Goal: Task Accomplishment & Management: Use online tool/utility

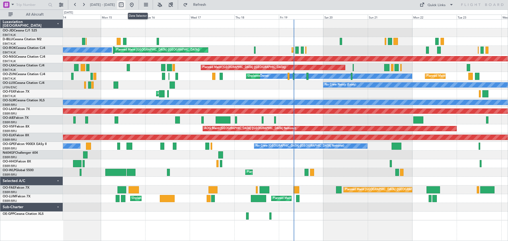
click at [125, 4] on button at bounding box center [121, 5] width 8 height 8
select select "9"
select select "2025"
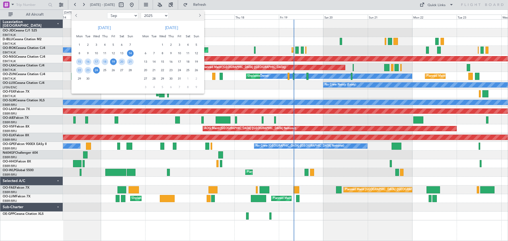
click at [112, 61] on span "19" at bounding box center [113, 61] width 7 height 7
click at [130, 71] on span "28" at bounding box center [130, 70] width 7 height 7
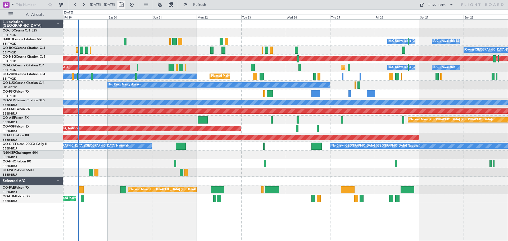
click at [125, 5] on button at bounding box center [121, 5] width 8 height 8
select select "9"
select select "2025"
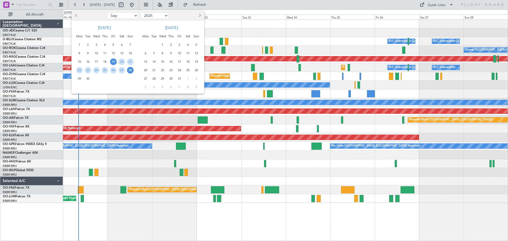
click at [114, 63] on span "19" at bounding box center [113, 61] width 7 height 7
click at [131, 70] on span "28" at bounding box center [130, 70] width 7 height 7
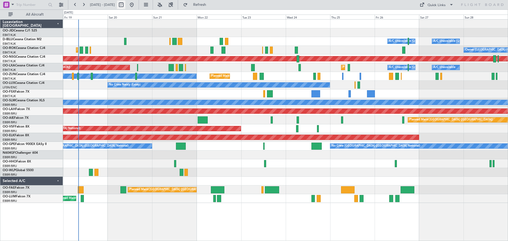
click at [125, 6] on button at bounding box center [121, 5] width 8 height 8
select select "9"
select select "2025"
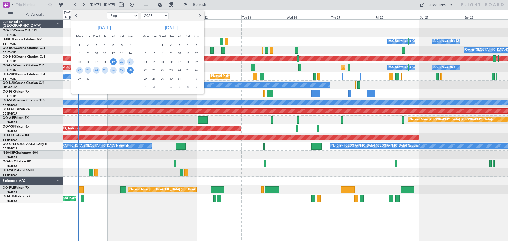
click at [181, 45] on span "3" at bounding box center [179, 45] width 7 height 7
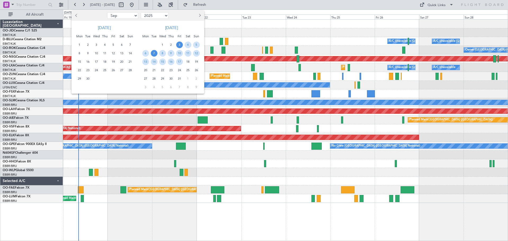
click at [154, 53] on span "7" at bounding box center [154, 53] width 7 height 7
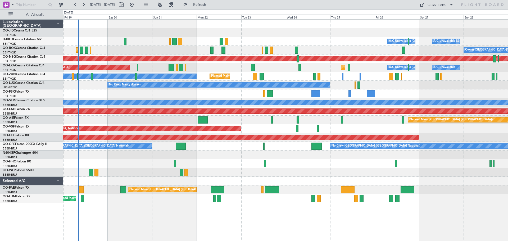
select select "10"
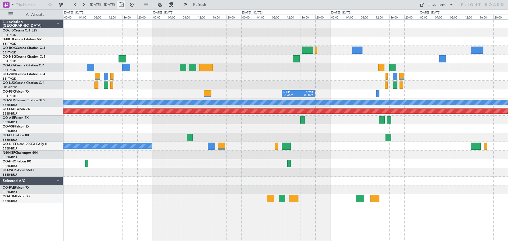
click at [125, 5] on button at bounding box center [121, 5] width 8 height 8
select select "10"
select select "2025"
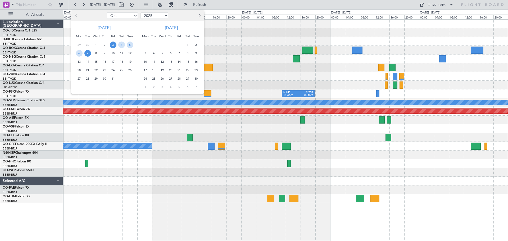
click at [76, 16] on span "Previous month" at bounding box center [76, 15] width 3 height 3
select select "9"
click at [113, 62] on span "19" at bounding box center [113, 61] width 7 height 7
click at [95, 71] on span "24" at bounding box center [96, 70] width 7 height 7
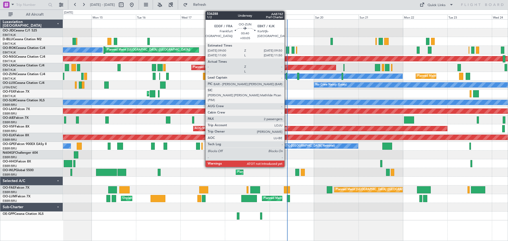
click at [287, 74] on div at bounding box center [287, 76] width 2 height 7
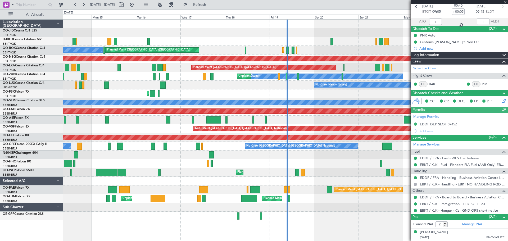
scroll to position [37, 0]
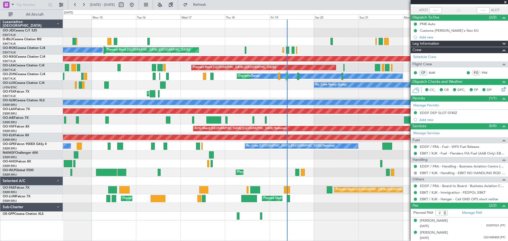
click at [506, 1] on span at bounding box center [505, 2] width 5 height 5
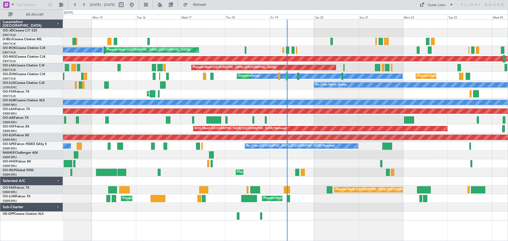
type input "0"
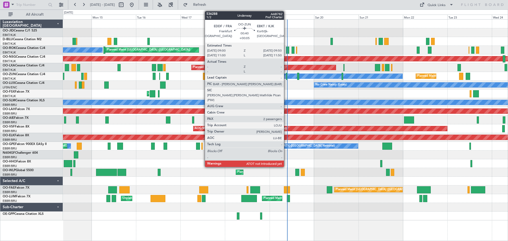
click at [287, 76] on div at bounding box center [287, 76] width 2 height 7
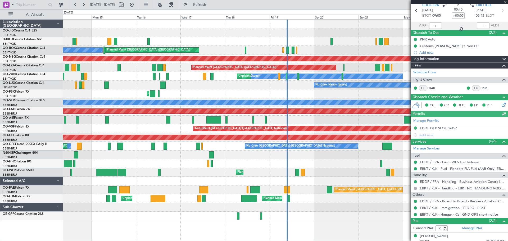
scroll to position [37, 0]
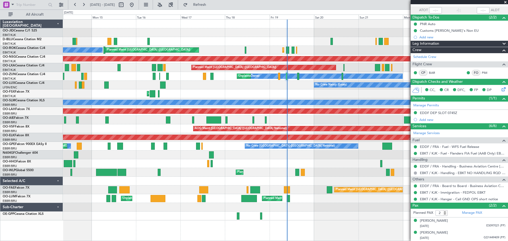
click at [505, 1] on span at bounding box center [505, 2] width 5 height 5
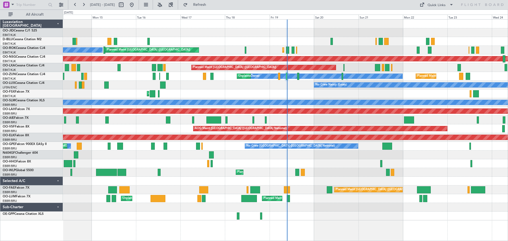
type input "0"
click at [351, 97] on div "AOG Maint Kortrijk-[GEOGRAPHIC_DATA]" at bounding box center [285, 93] width 445 height 9
